Goal: Navigation & Orientation: Find specific page/section

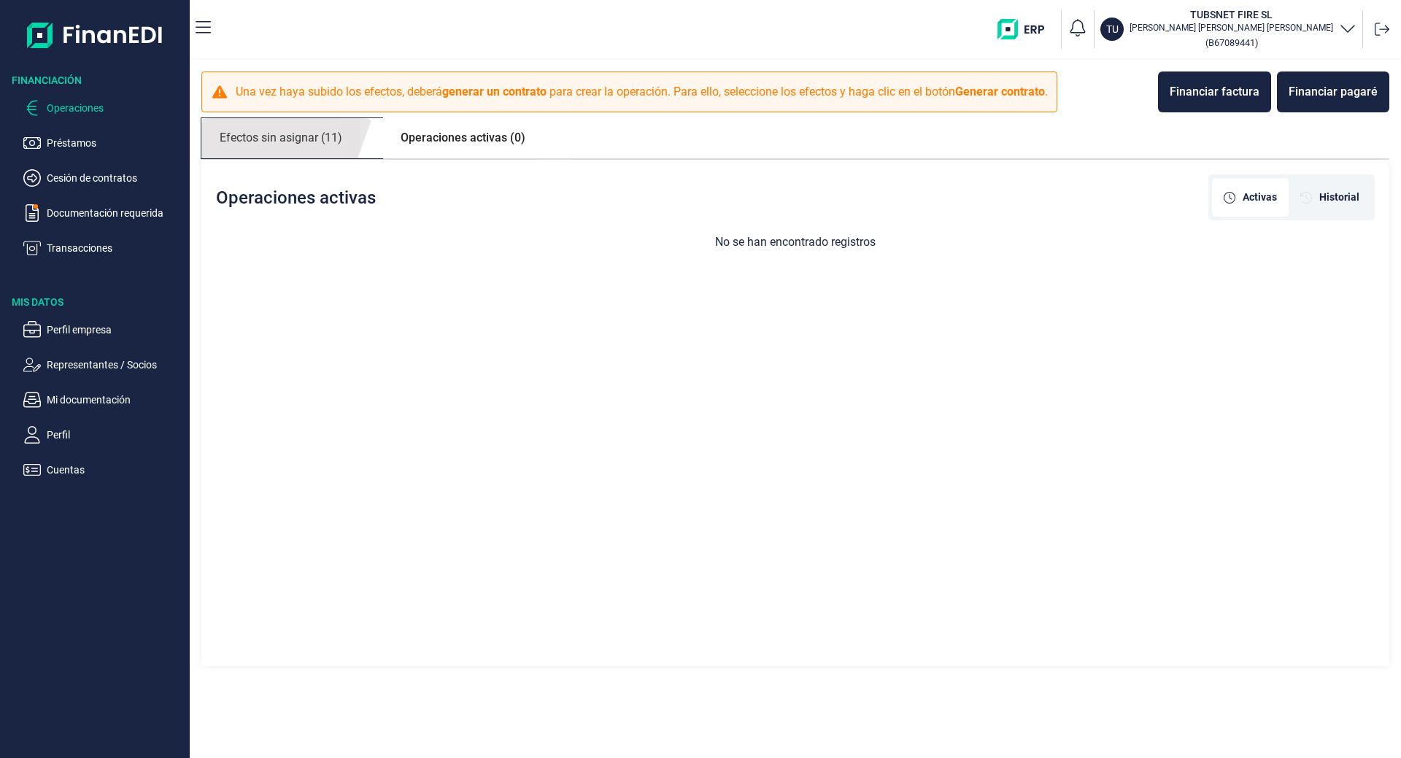
click at [307, 145] on link "Efectos sin asignar (11)" at bounding box center [280, 138] width 159 height 40
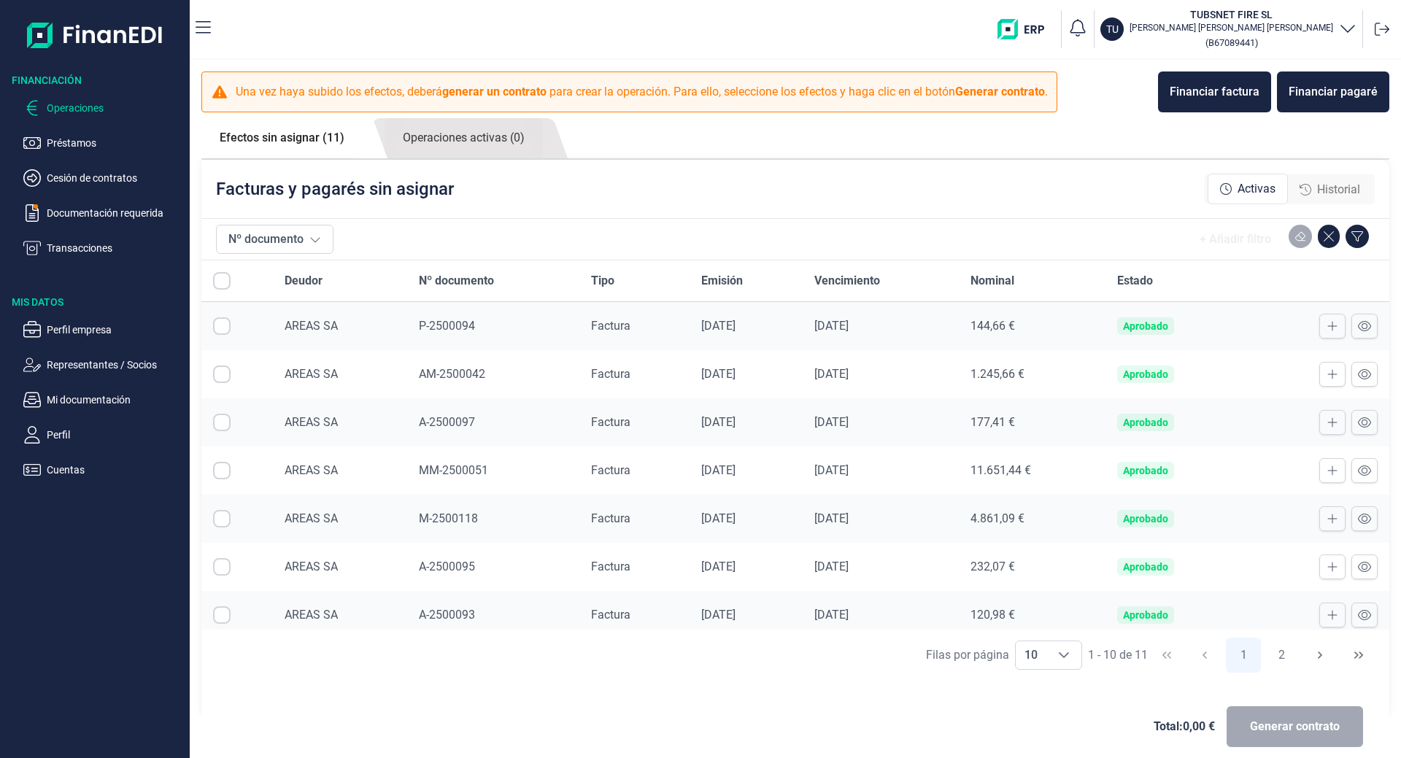
scroll to position [154, 0]
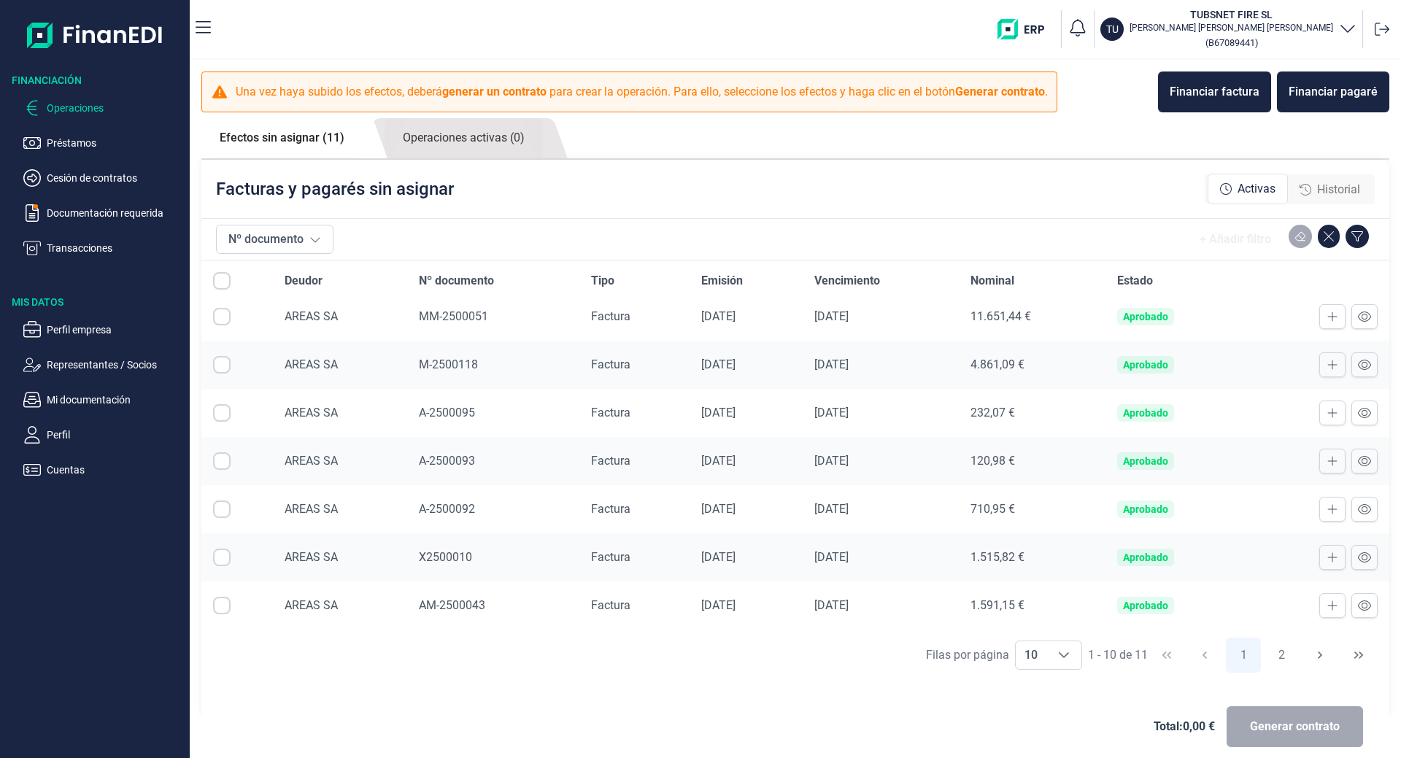
click at [65, 239] on ul "Operaciones Préstamos Cesión de contratos Documentación requerida Transacciones" at bounding box center [95, 172] width 190 height 169
click at [83, 248] on p "Transacciones" at bounding box center [115, 248] width 137 height 18
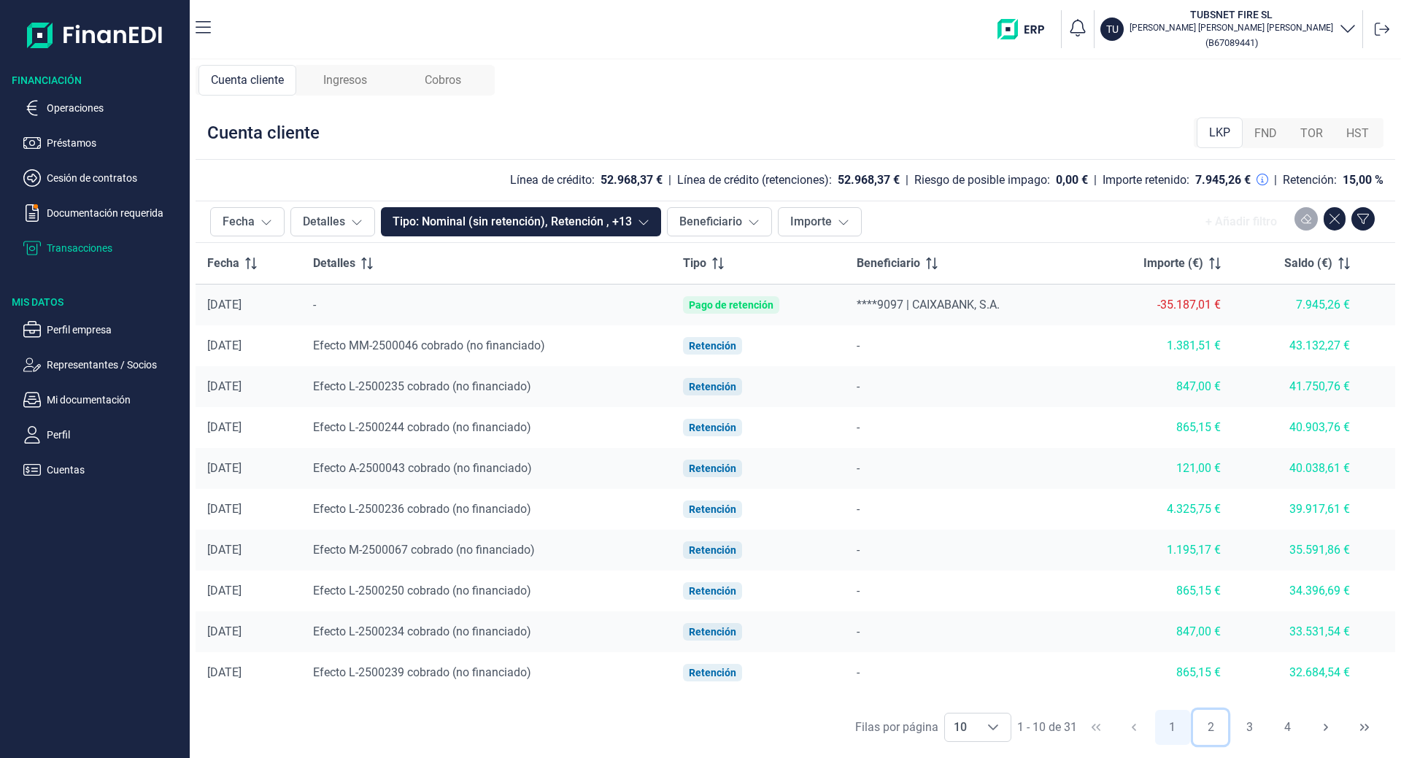
click at [1218, 727] on button "2" at bounding box center [1210, 727] width 35 height 35
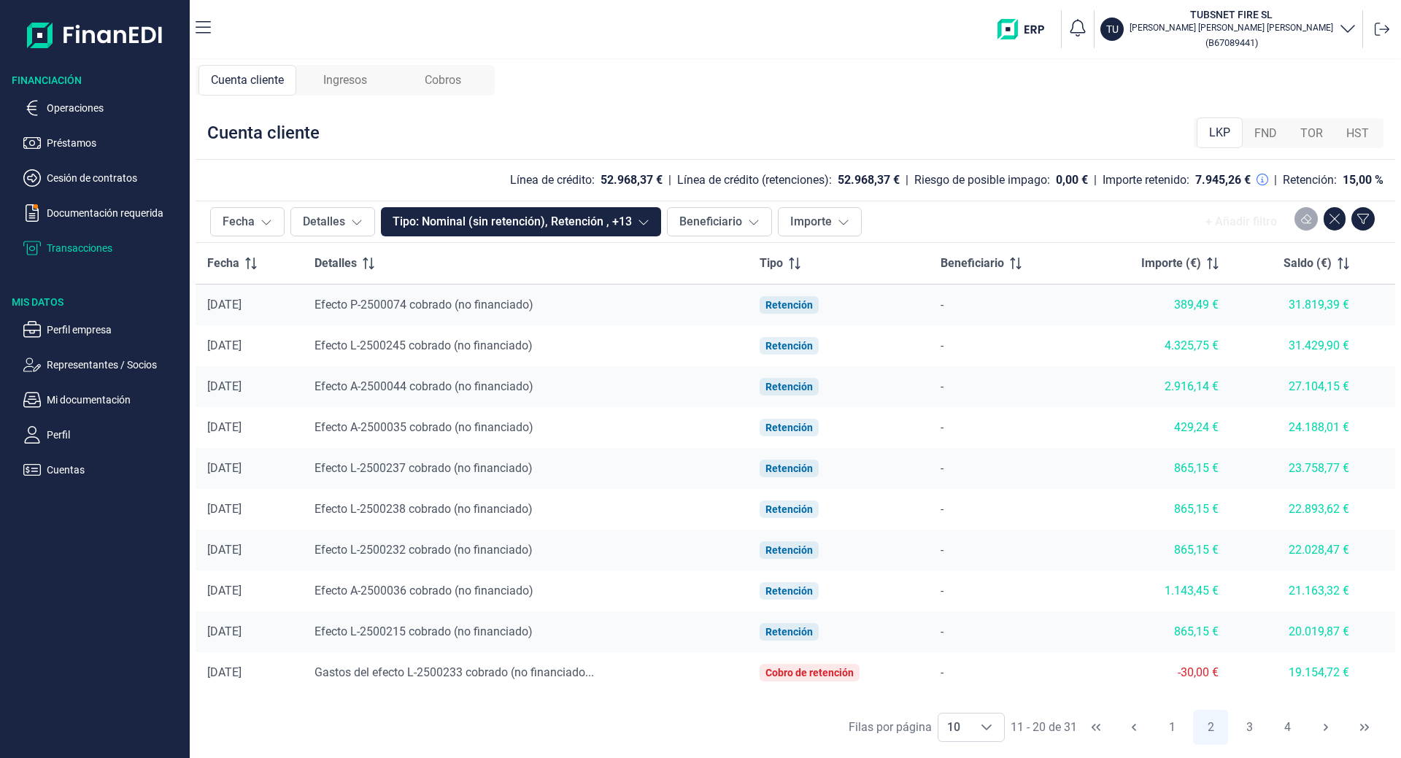
click at [1231, 730] on span "1 2 3 4" at bounding box center [1229, 727] width 153 height 39
click at [1263, 721] on button "3" at bounding box center [1248, 727] width 35 height 35
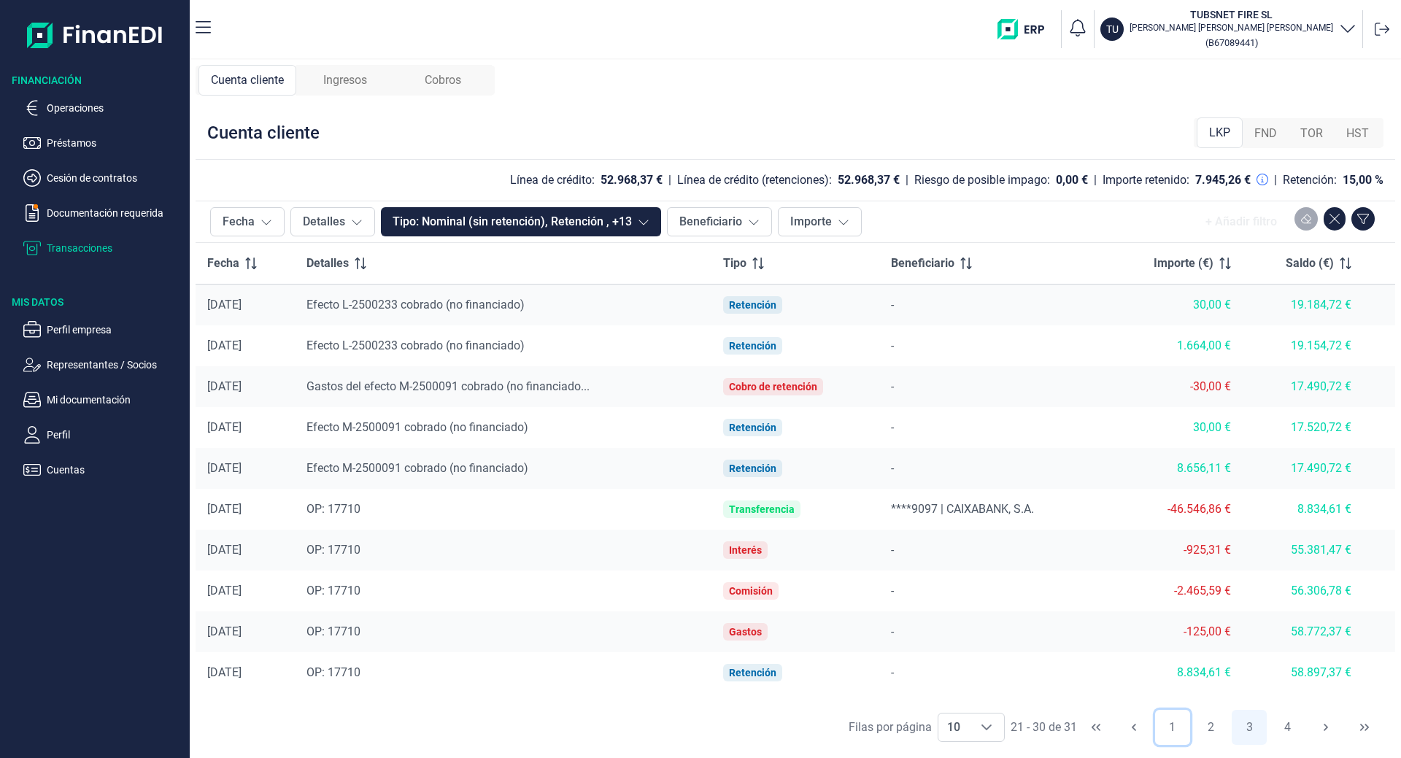
click at [1173, 730] on button "1" at bounding box center [1172, 727] width 35 height 35
